Goal: Transaction & Acquisition: Purchase product/service

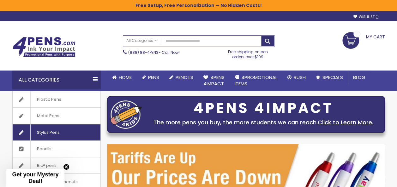
click at [47, 132] on span "Stylus Pens" at bounding box center [48, 133] width 36 height 16
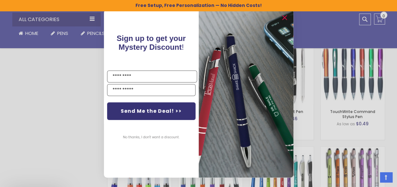
scroll to position [422, 0]
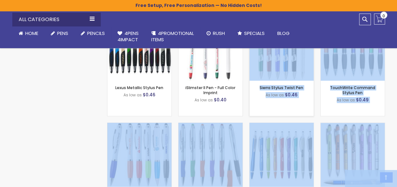
drag, startPoint x: 345, startPoint y: 37, endPoint x: 275, endPoint y: 58, distance: 72.8
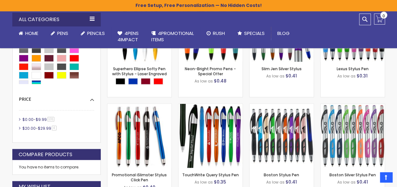
scroll to position [0, 0]
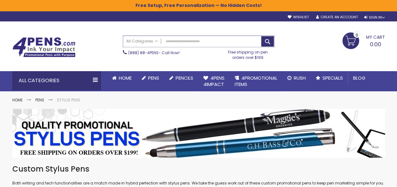
click at [169, 38] on input "Search" at bounding box center [198, 41] width 151 height 11
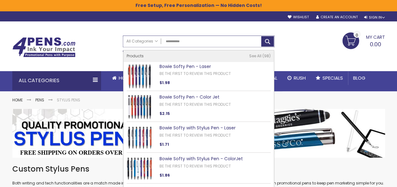
type input "**********"
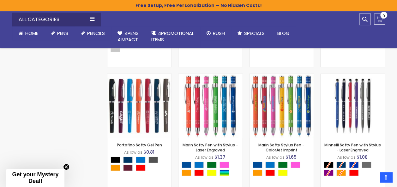
scroll to position [1010, 0]
